Goal: Task Accomplishment & Management: Use online tool/utility

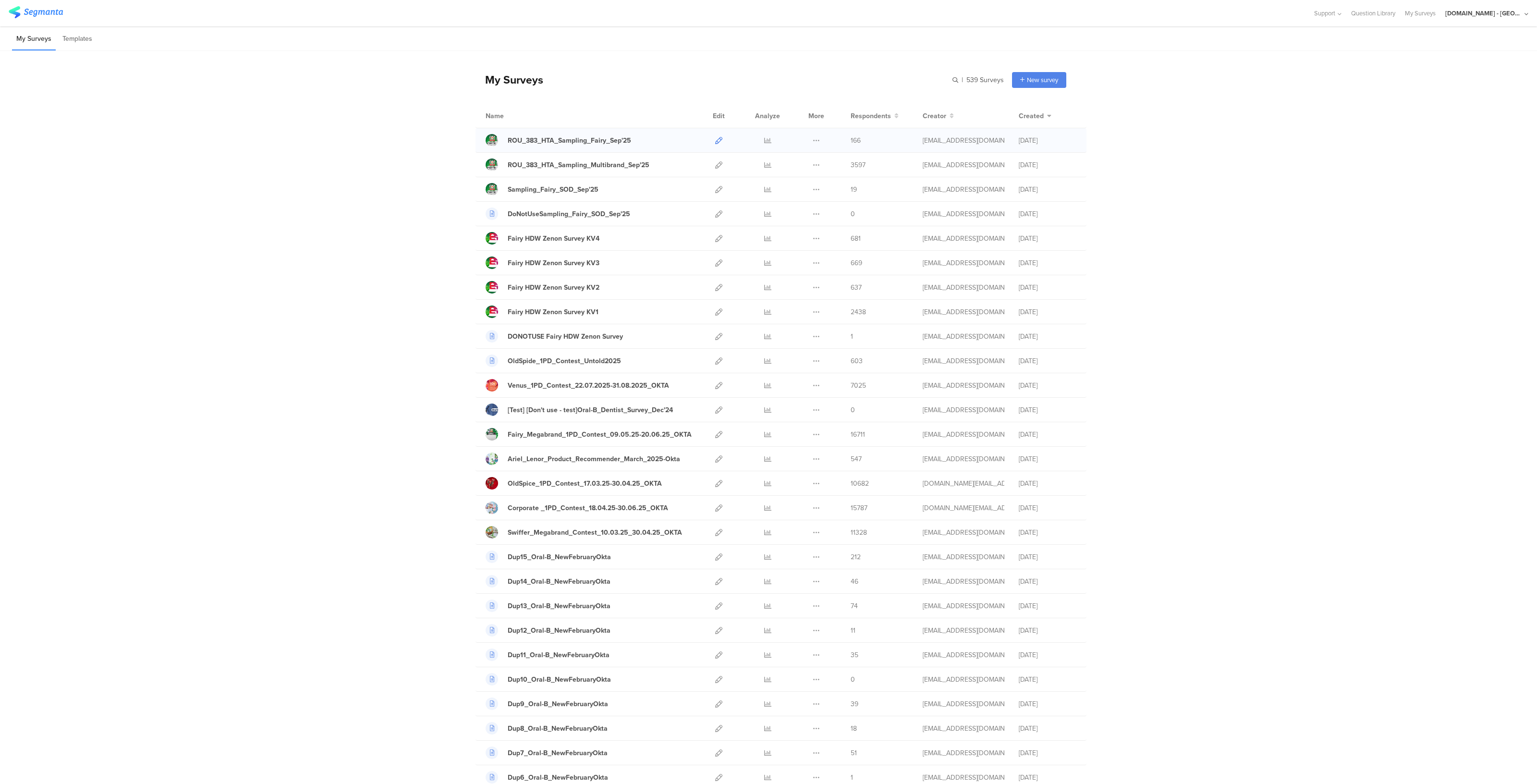
click at [715, 134] on link at bounding box center [719, 140] width 7 height 24
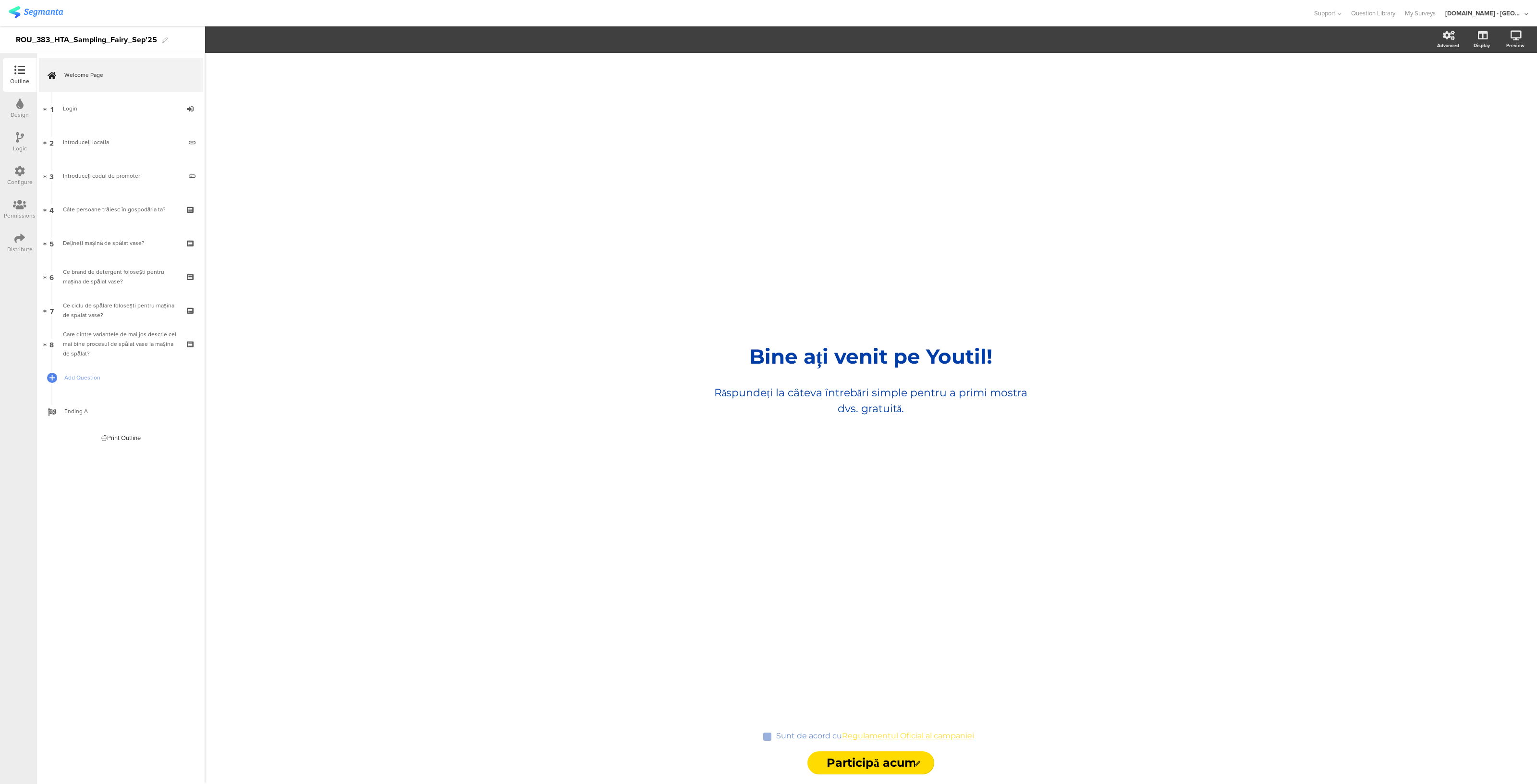
click at [22, 166] on icon at bounding box center [20, 171] width 11 height 11
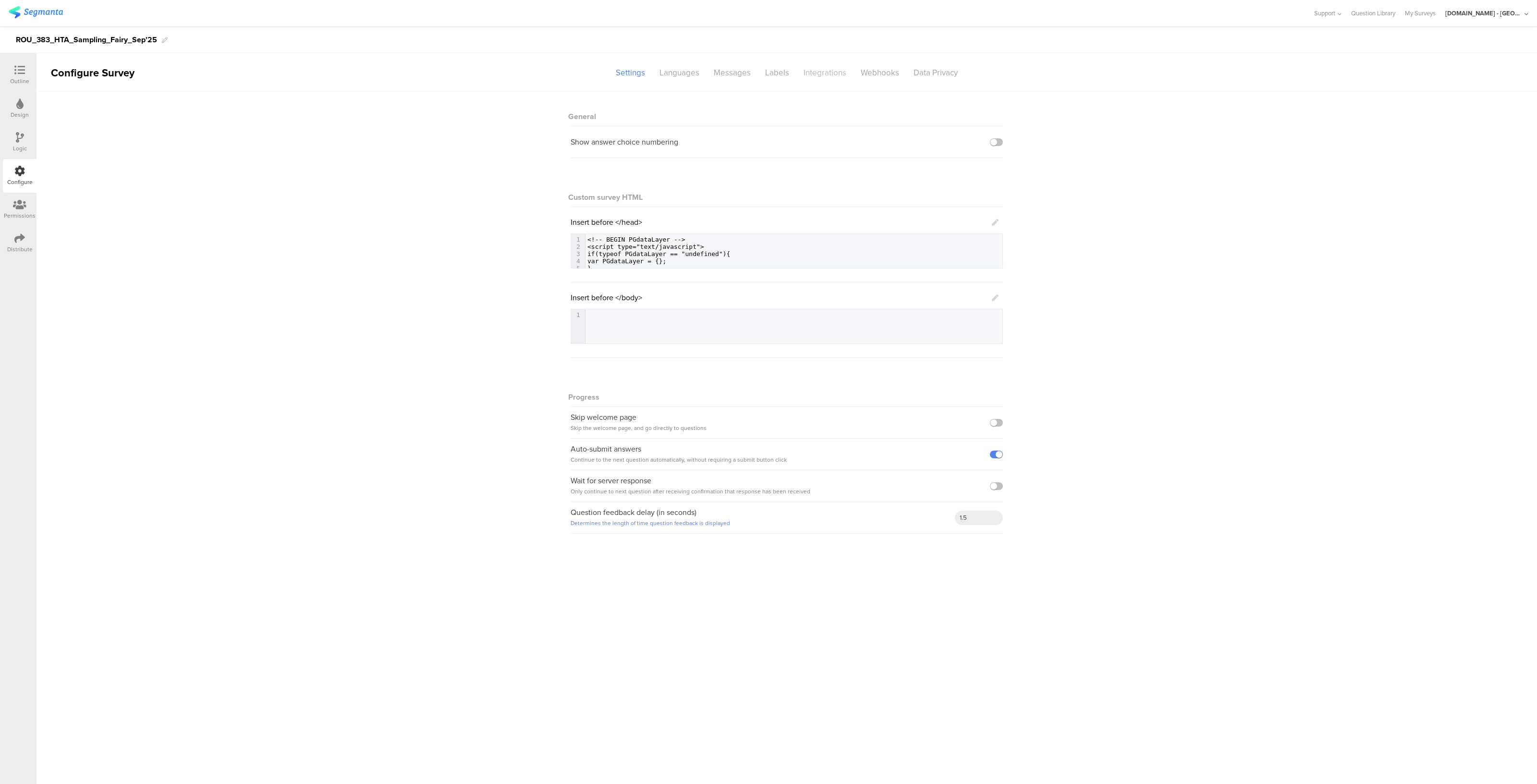
click at [826, 65] on div "Integrations" at bounding box center [825, 73] width 57 height 17
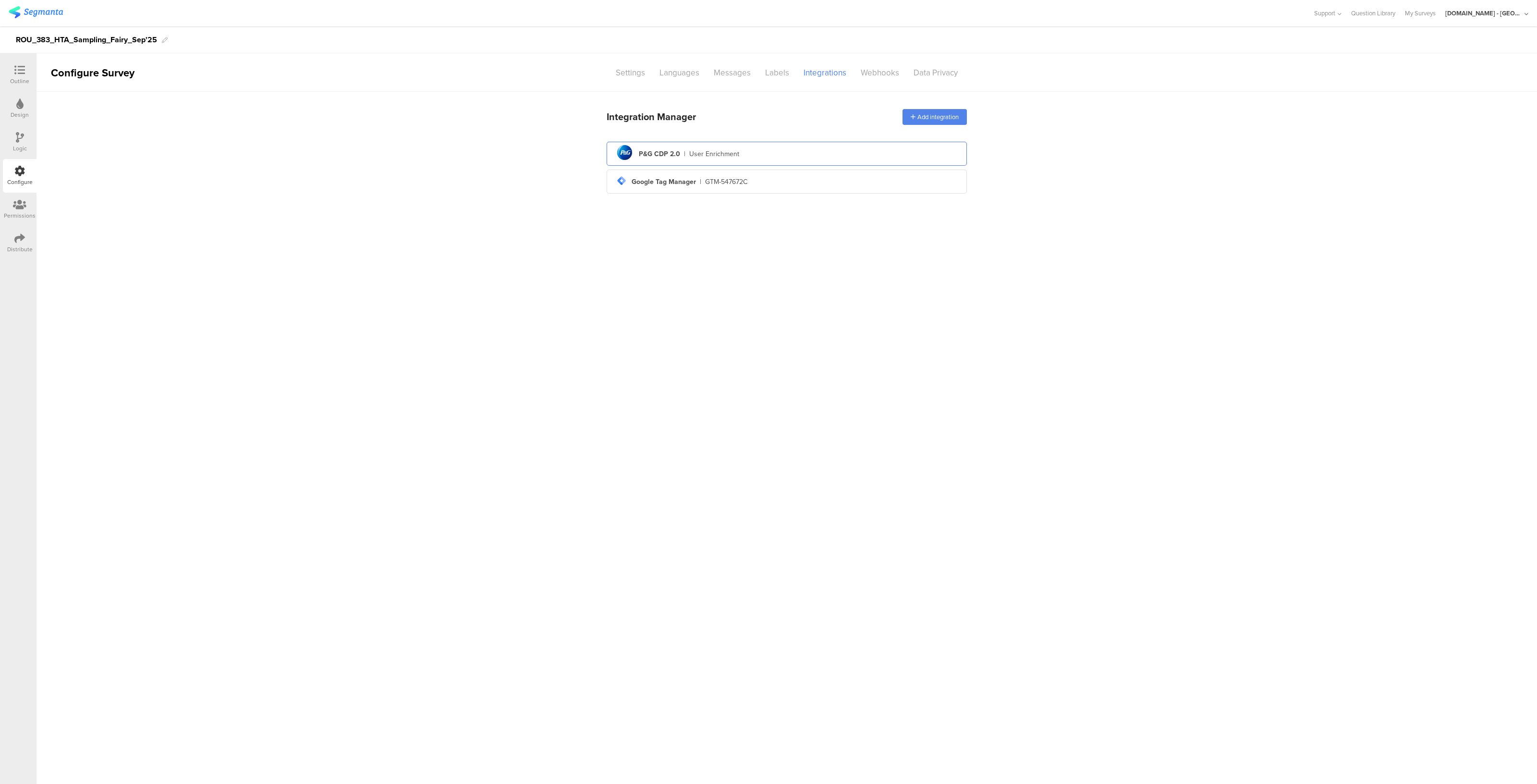
click at [699, 152] on div "User Enrichment" at bounding box center [714, 154] width 50 height 10
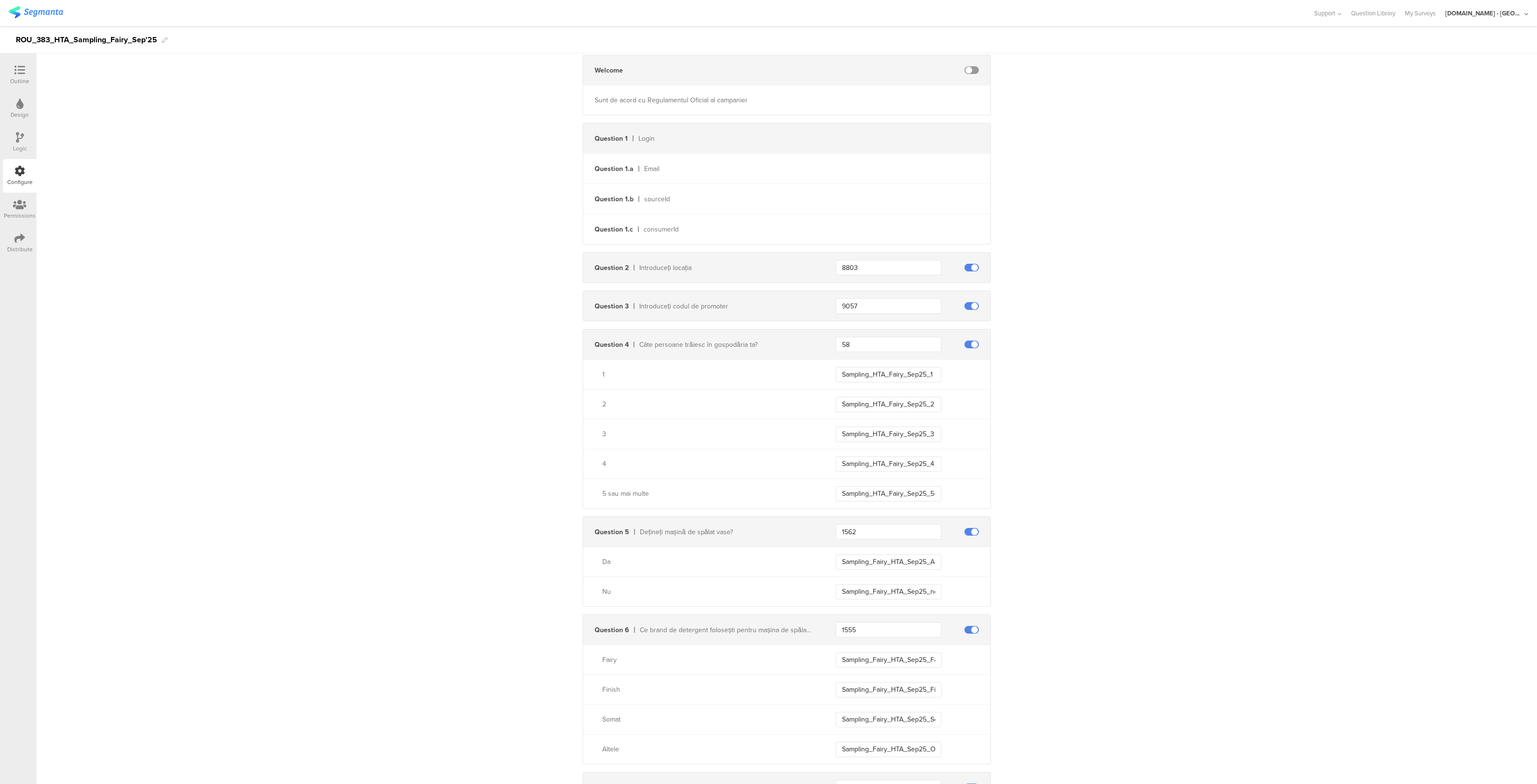
scroll to position [203, 0]
click at [861, 304] on input "9057" at bounding box center [888, 304] width 106 height 16
click at [857, 267] on input "8803" at bounding box center [888, 265] width 106 height 16
click at [841, 302] on input "9057" at bounding box center [888, 304] width 106 height 16
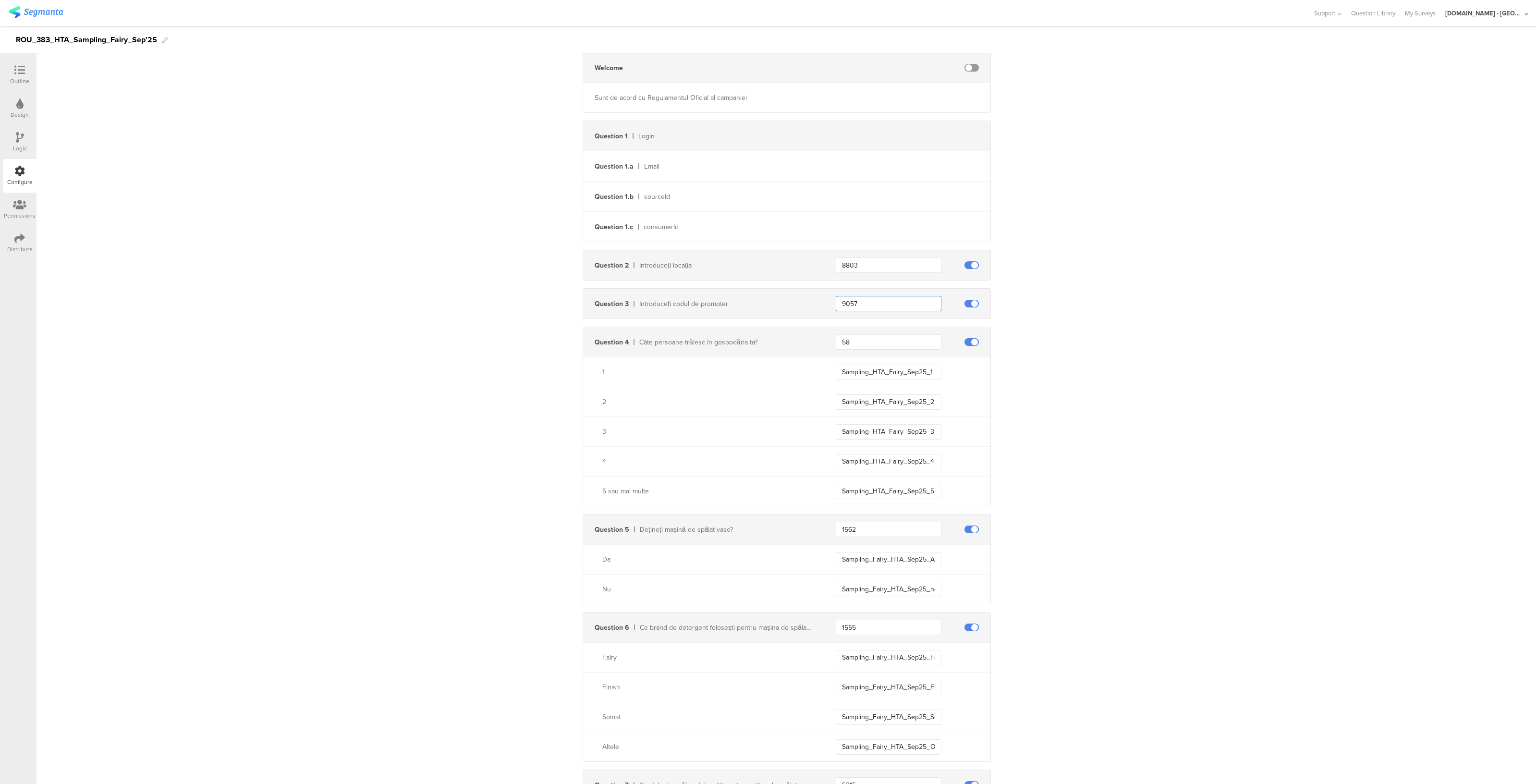
click at [841, 302] on input "9057" at bounding box center [888, 304] width 106 height 16
click at [850, 341] on input "58" at bounding box center [888, 342] width 106 height 16
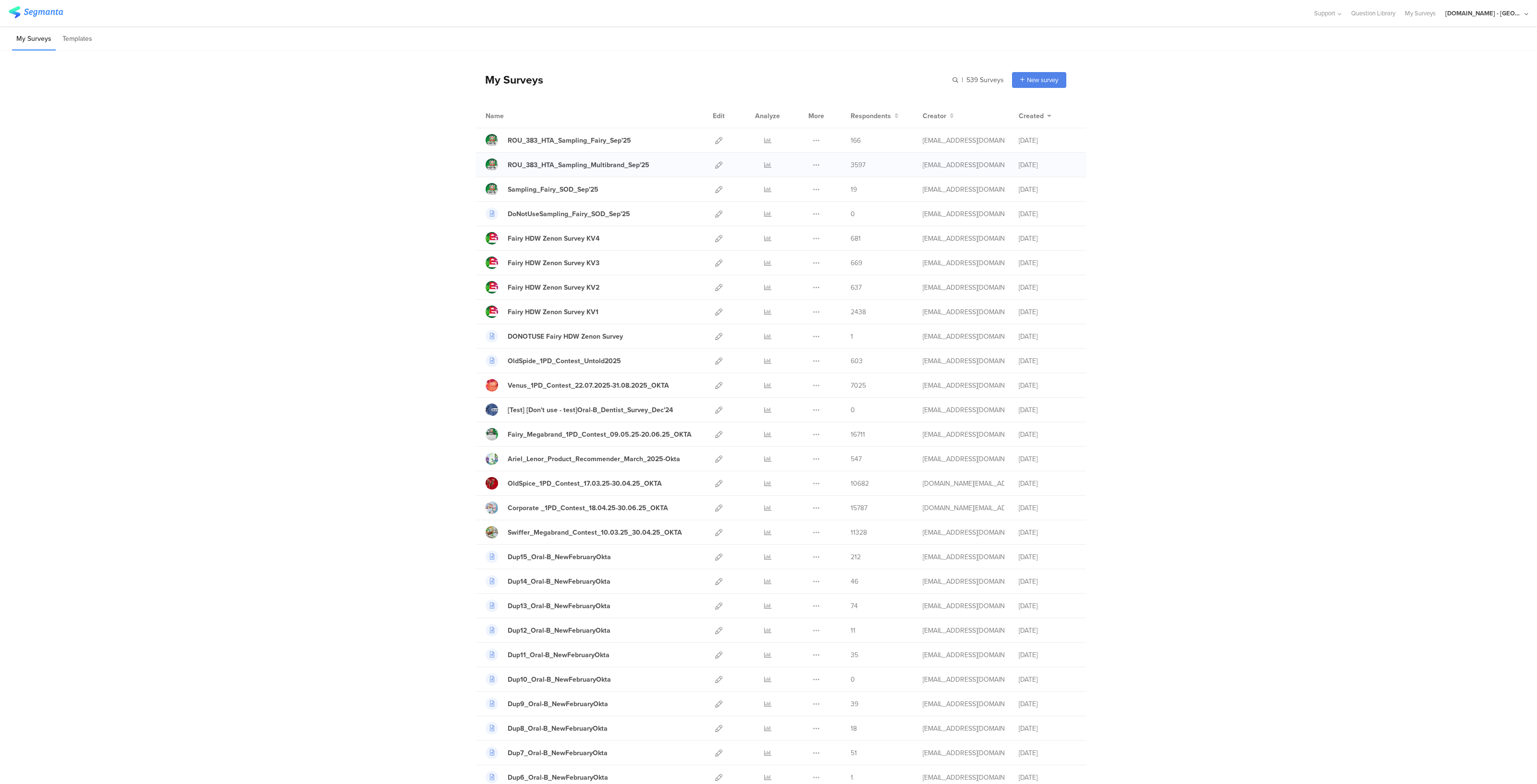
click at [719, 162] on div at bounding box center [718, 165] width 21 height 24
click at [715, 166] on icon at bounding box center [719, 165] width 7 height 7
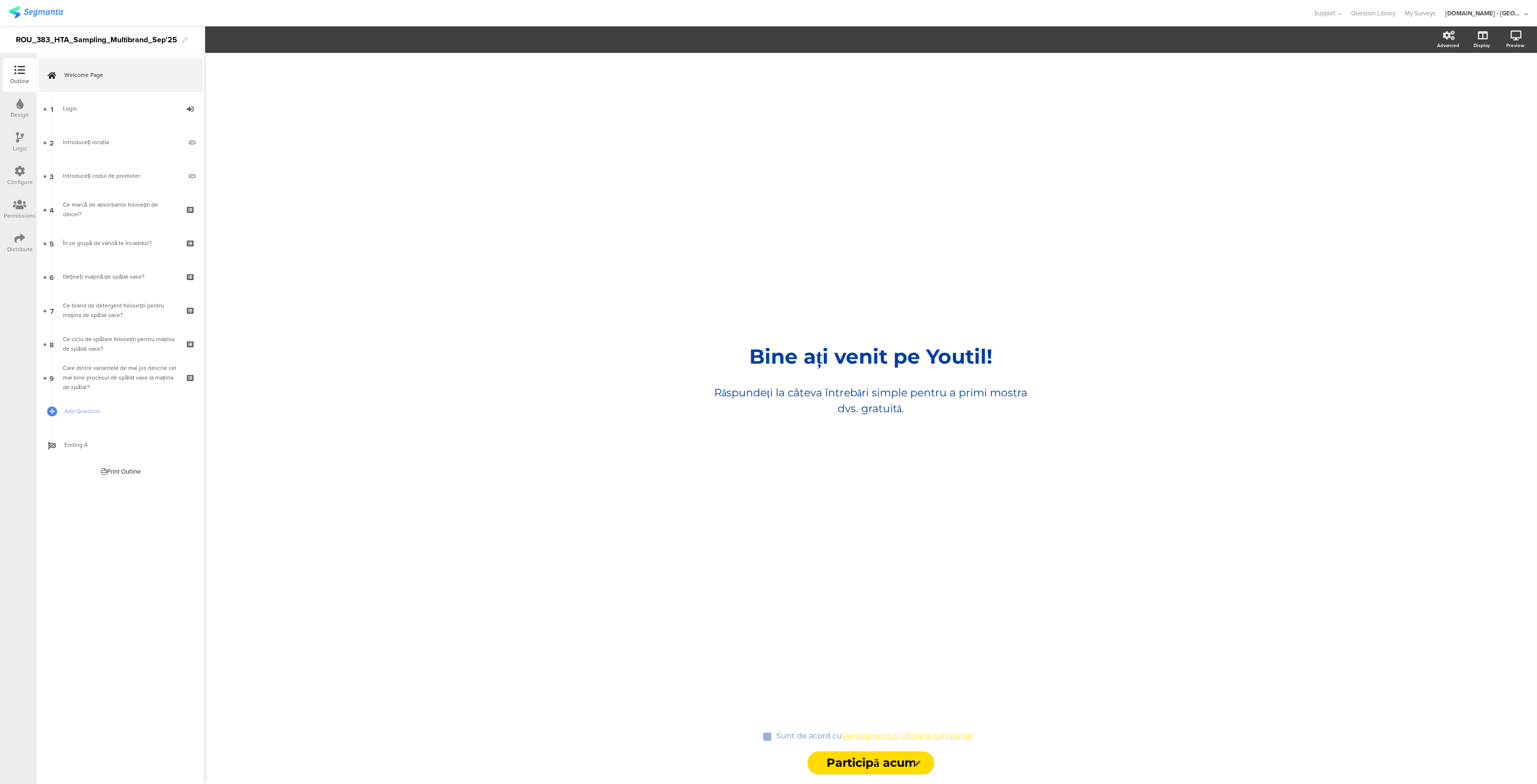
click at [7, 181] on div "Configure" at bounding box center [20, 182] width 26 height 8
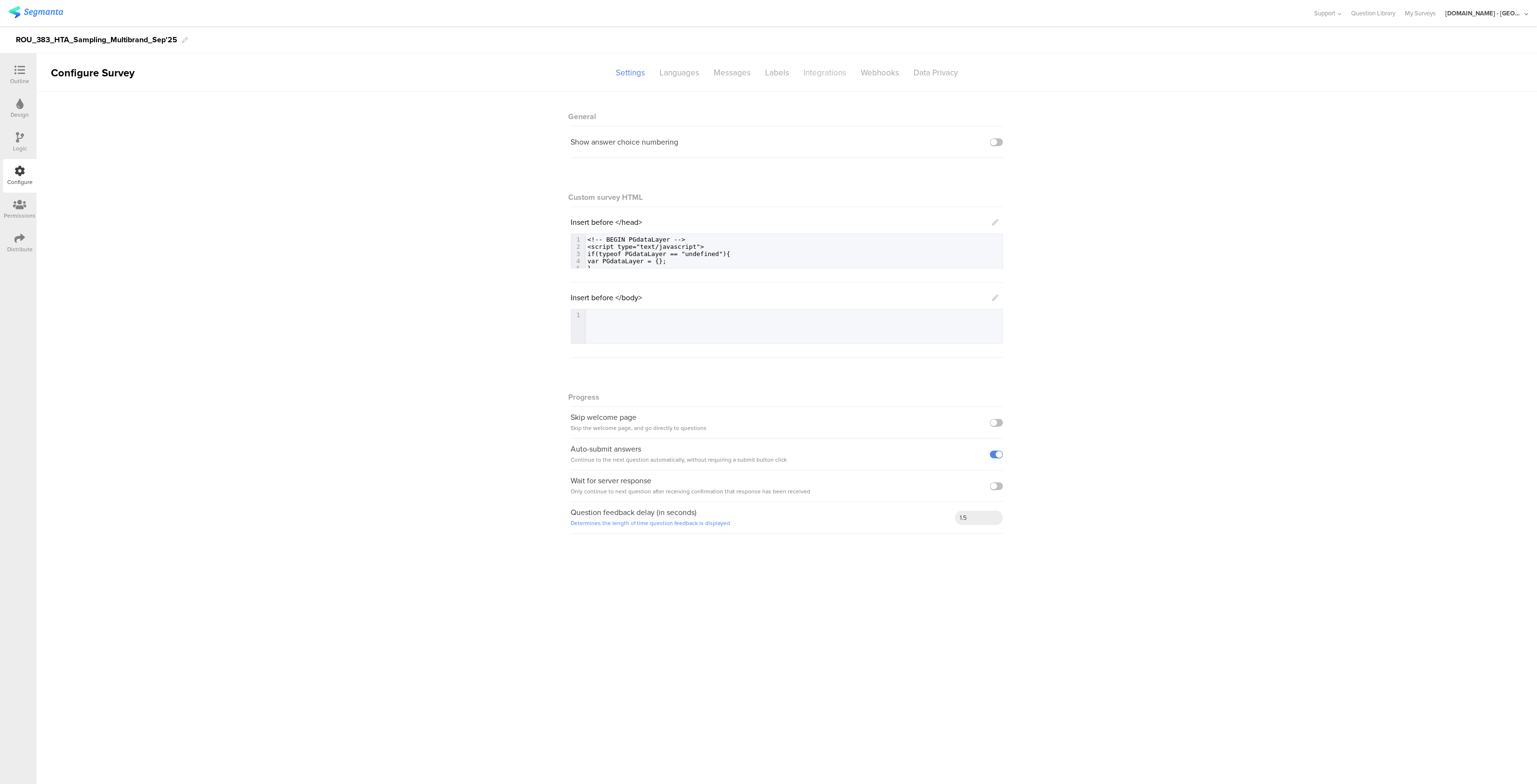
click at [819, 73] on div "Integrations" at bounding box center [825, 73] width 57 height 17
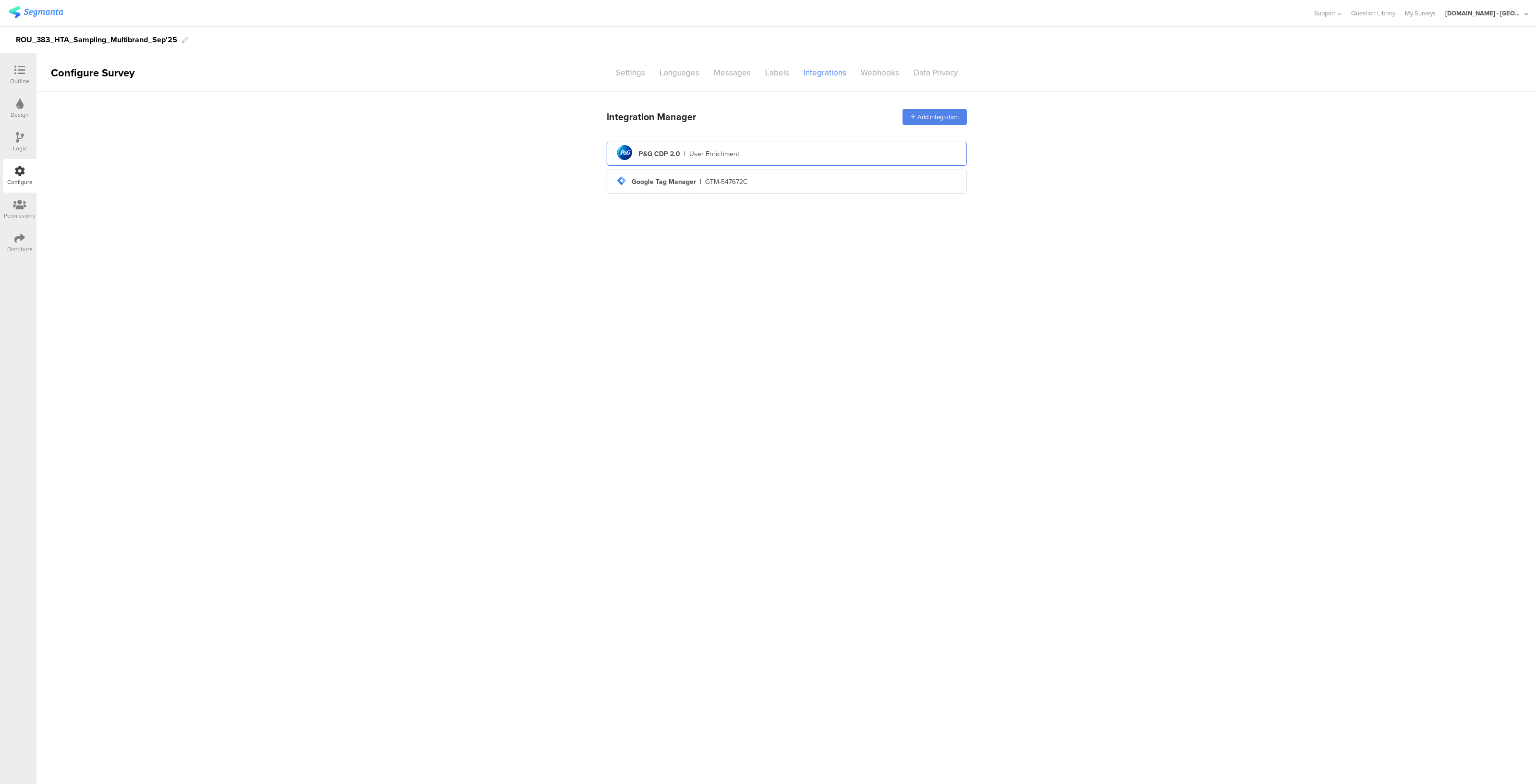
click at [746, 157] on div "pg logo P&G CDP 2.0 | User Enrichment" at bounding box center [787, 153] width 345 height 23
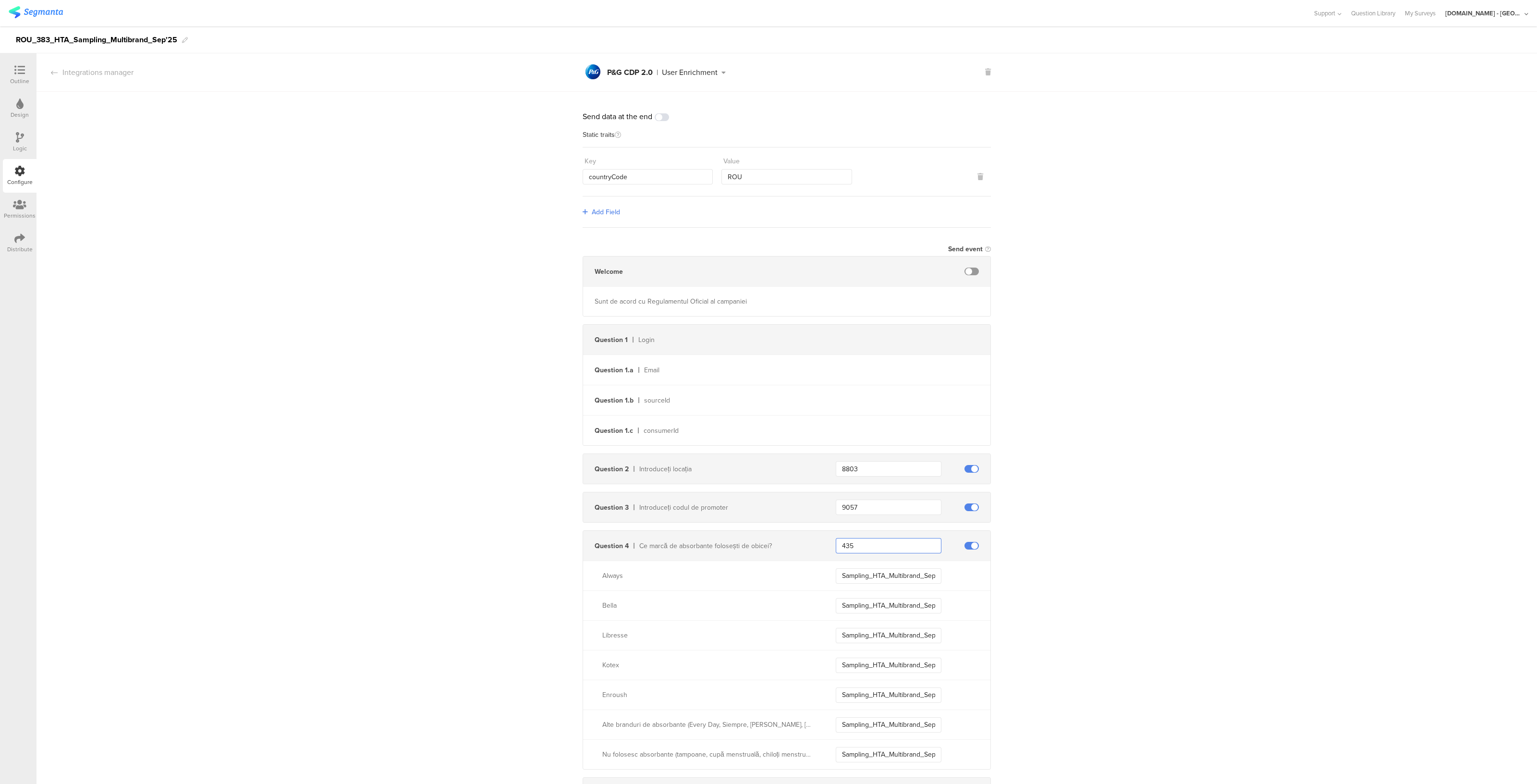
click at [861, 542] on input "435" at bounding box center [888, 546] width 106 height 16
